Goal: Subscribe to service/newsletter

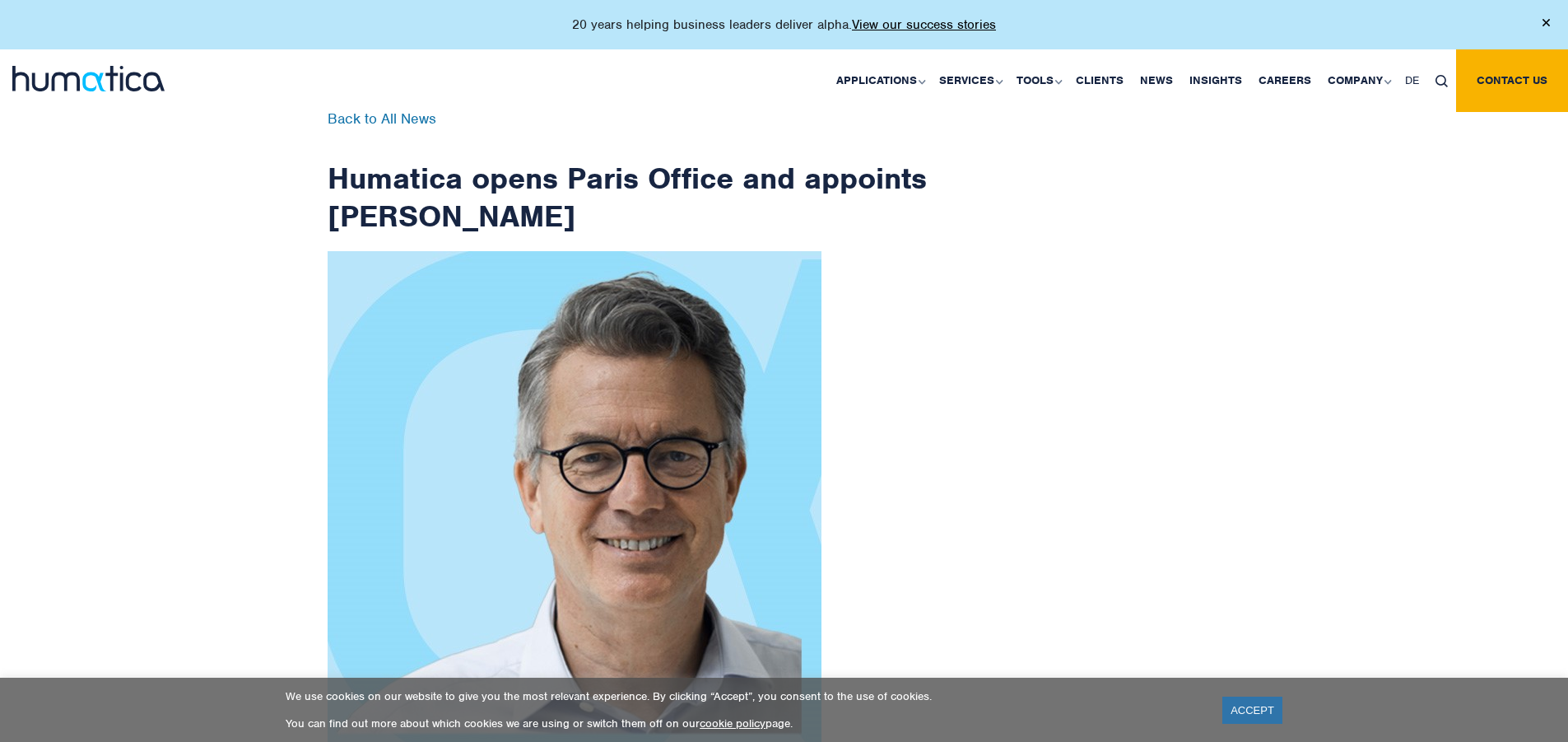
scroll to position [2627, 0]
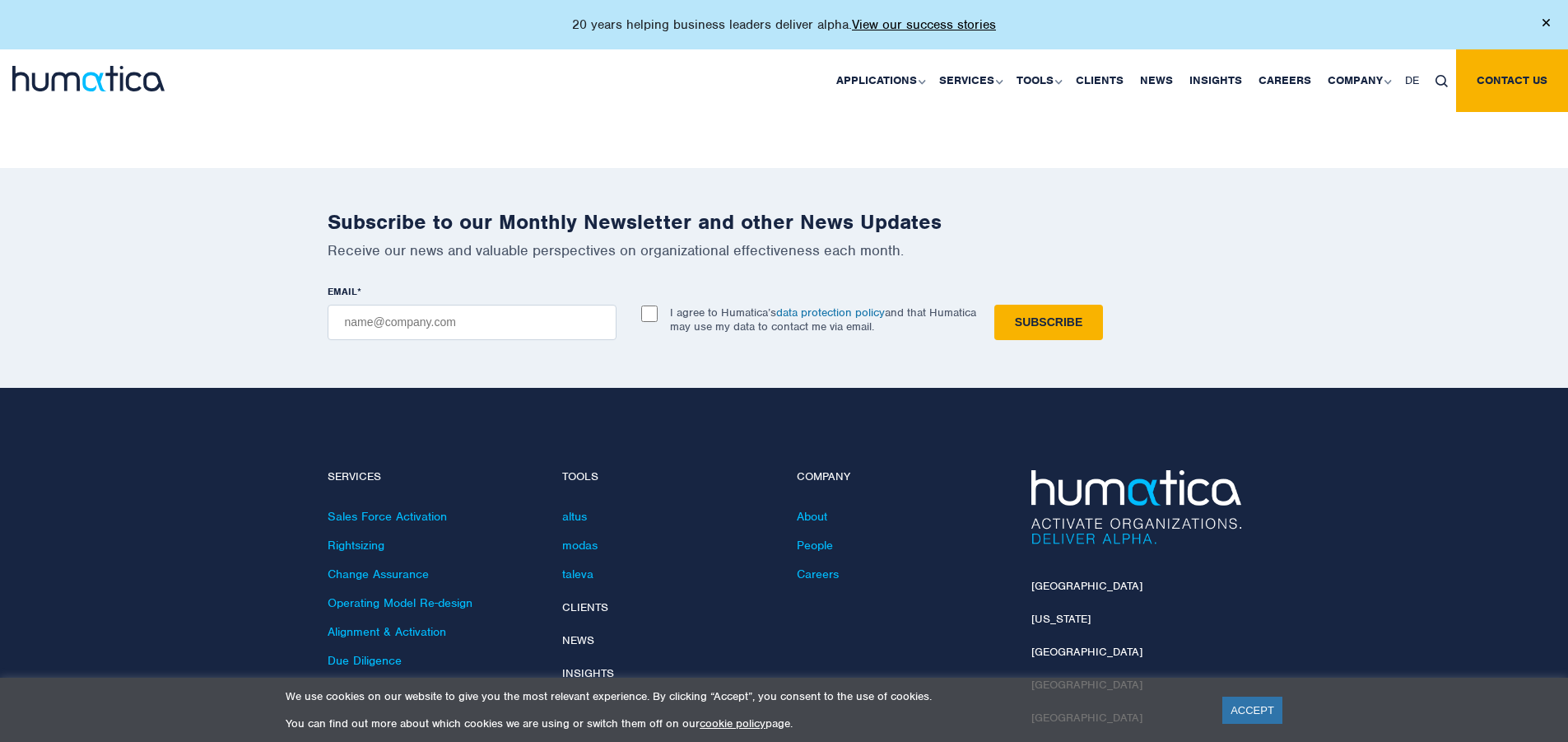
checkbox input "true"
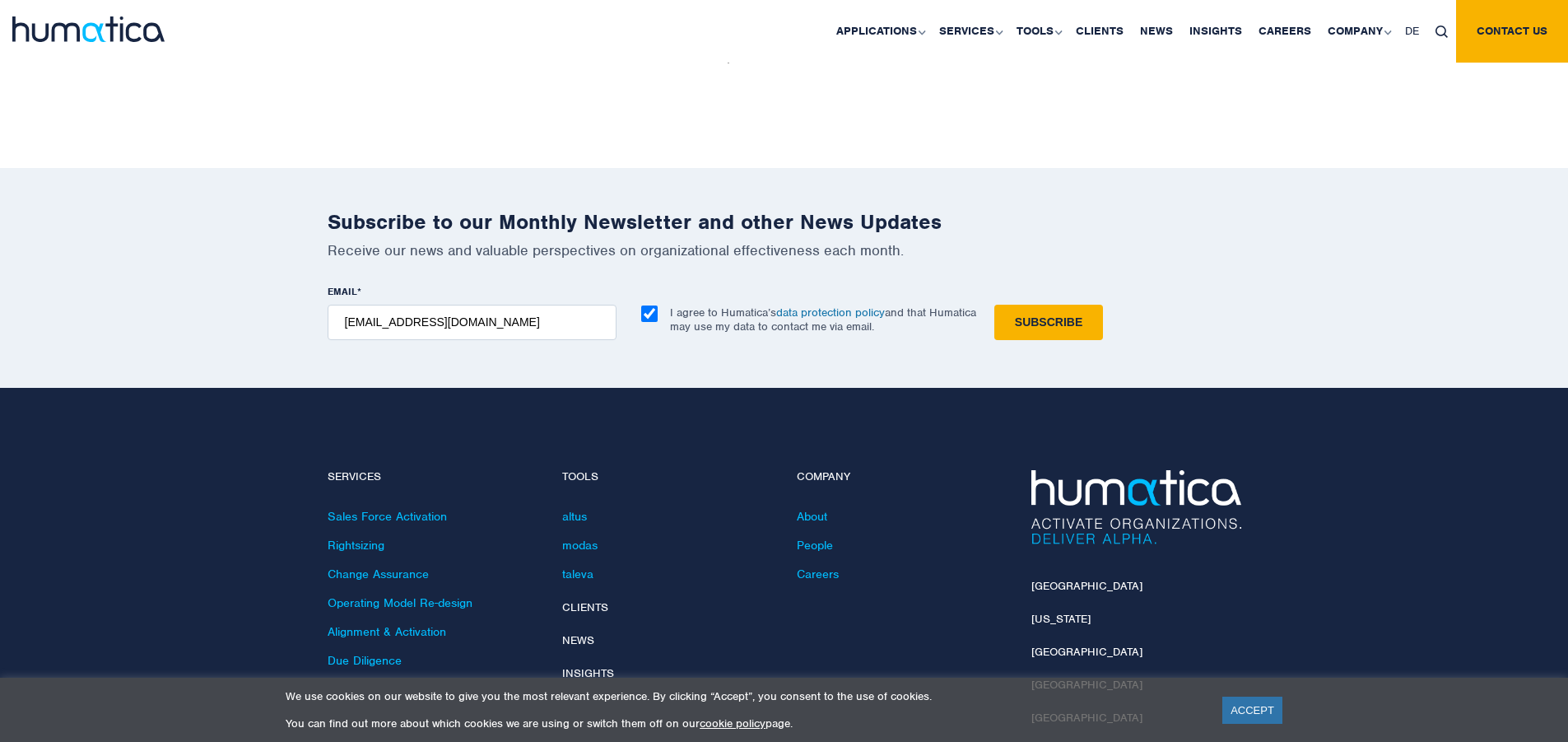
type input "[EMAIL_ADDRESS][DOMAIN_NAME]"
click at [995, 305] on input "Subscribe" at bounding box center [1049, 322] width 109 height 36
